Goal: Transaction & Acquisition: Purchase product/service

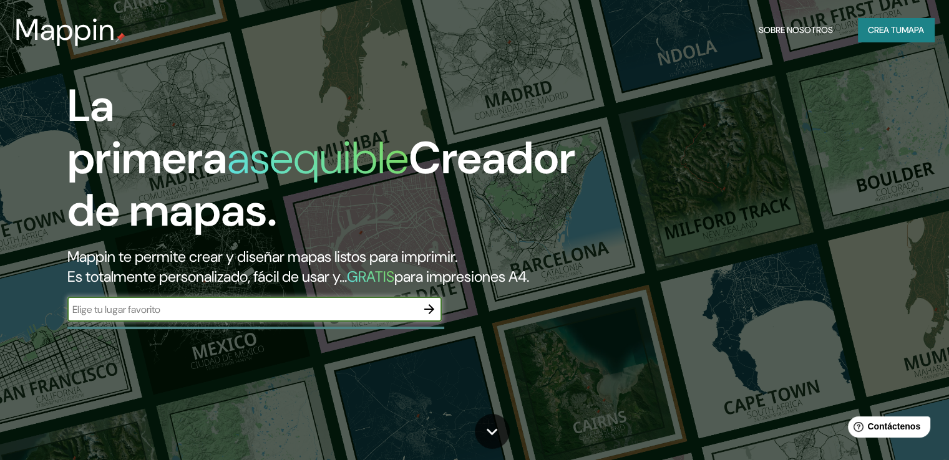
click at [176, 317] on input "text" at bounding box center [241, 310] width 349 height 14
click at [876, 22] on font "Crea tu" at bounding box center [885, 30] width 34 height 16
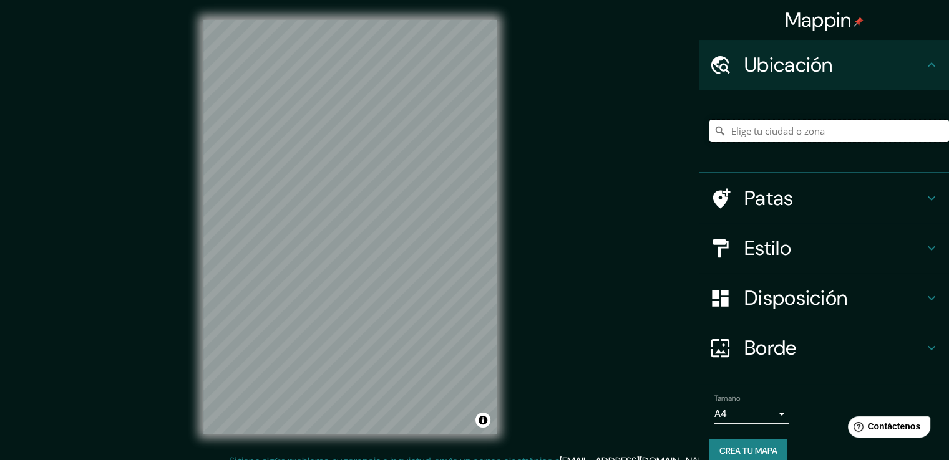
click at [774, 127] on input "Elige tu ciudad o zona" at bounding box center [829, 131] width 240 height 22
click at [255, 208] on div at bounding box center [255, 208] width 10 height 10
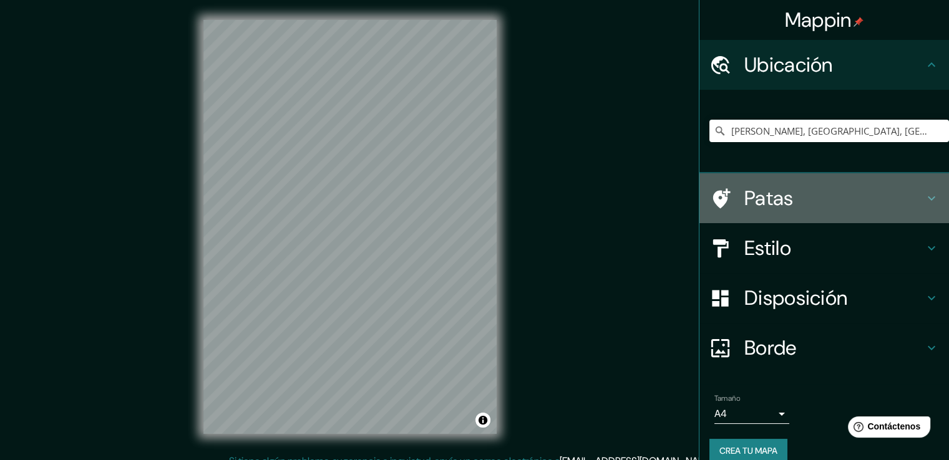
click at [759, 201] on font "Patas" at bounding box center [768, 198] width 49 height 26
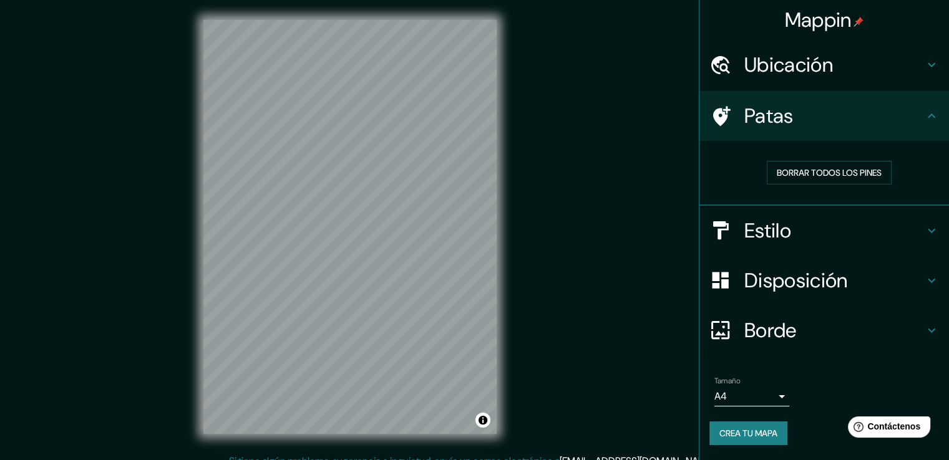
click at [767, 233] on font "Estilo" at bounding box center [767, 231] width 47 height 26
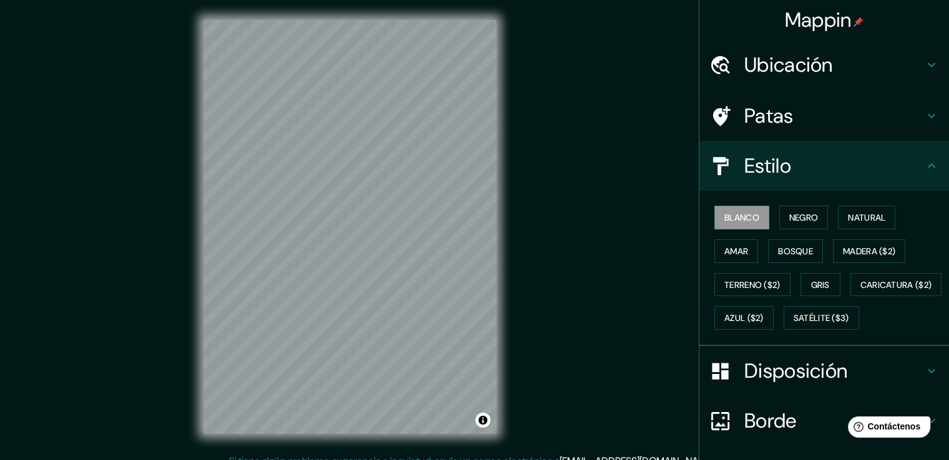
click at [728, 162] on div at bounding box center [726, 166] width 35 height 22
click at [926, 63] on icon at bounding box center [931, 64] width 15 height 15
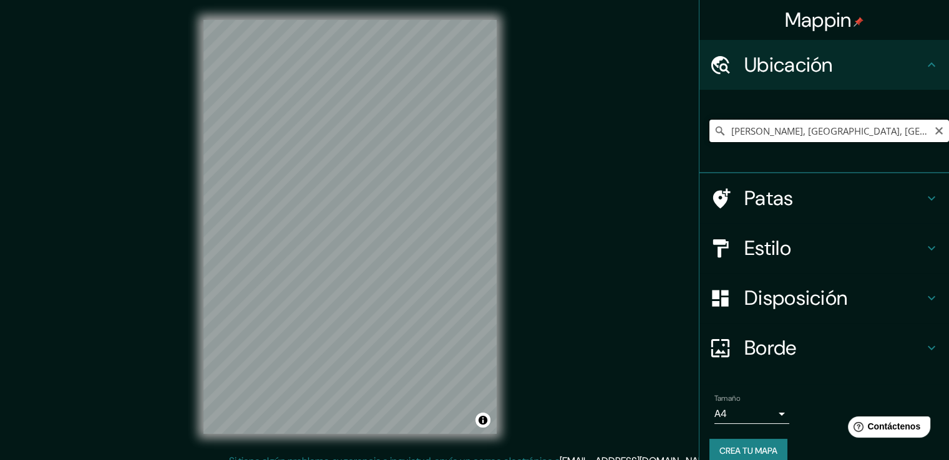
click at [721, 132] on input "[PERSON_NAME], [GEOGRAPHIC_DATA], [GEOGRAPHIC_DATA]" at bounding box center [829, 131] width 240 height 22
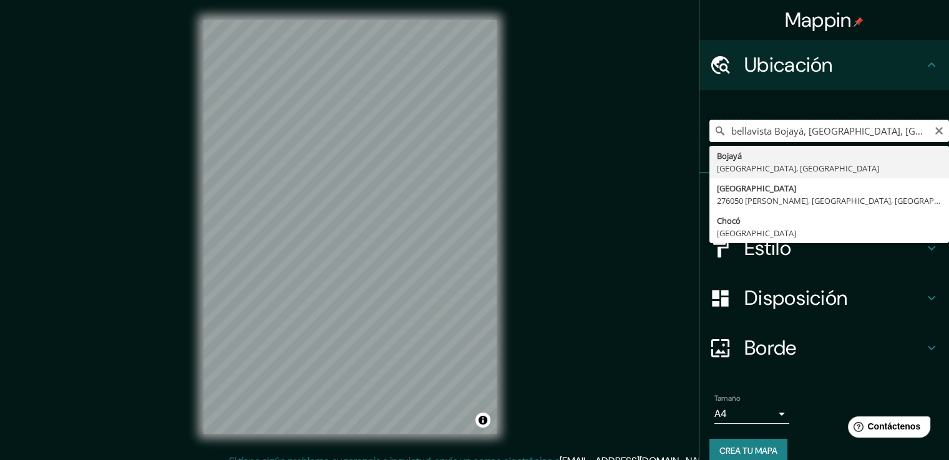
type input "[PERSON_NAME], [GEOGRAPHIC_DATA], [GEOGRAPHIC_DATA]"
